Goal: Task Accomplishment & Management: Manage account settings

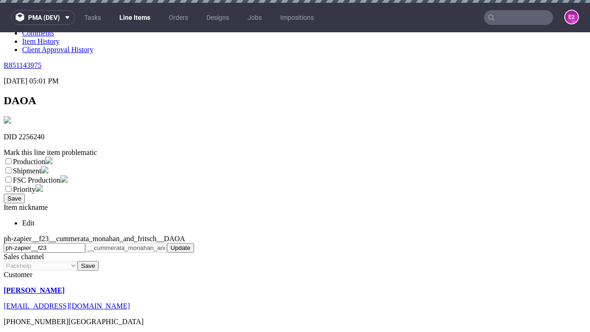
scroll to position [3, 0]
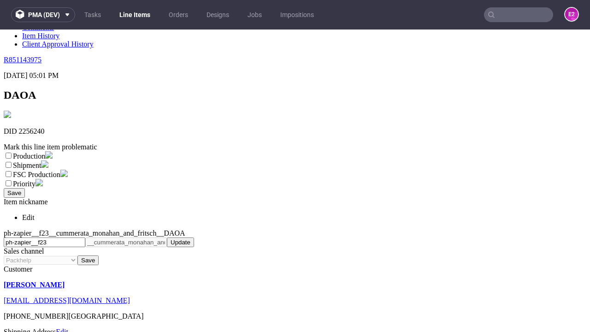
select select "dtp_ca_needed"
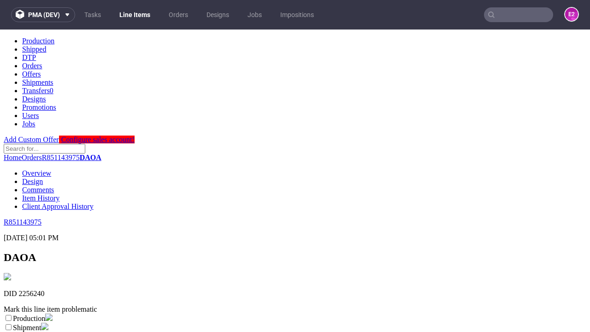
scroll to position [0, 0]
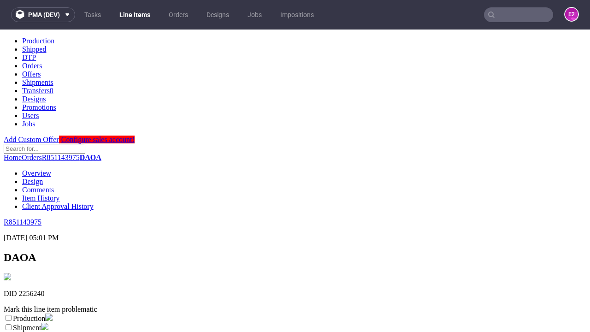
checkbox input "true"
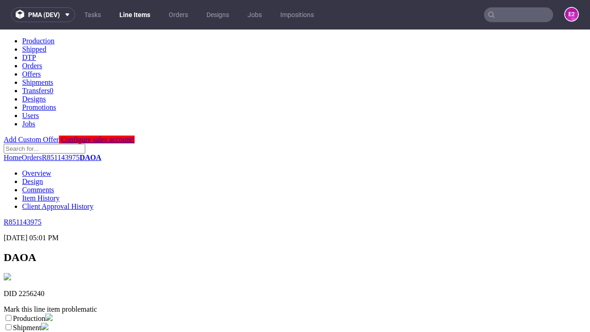
scroll to position [8, 0]
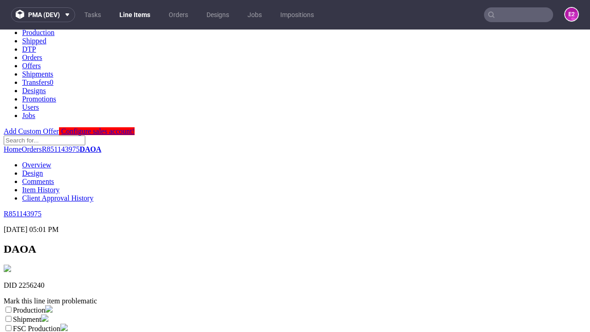
type textarea "test"
